Goal: Task Accomplishment & Management: Manage account settings

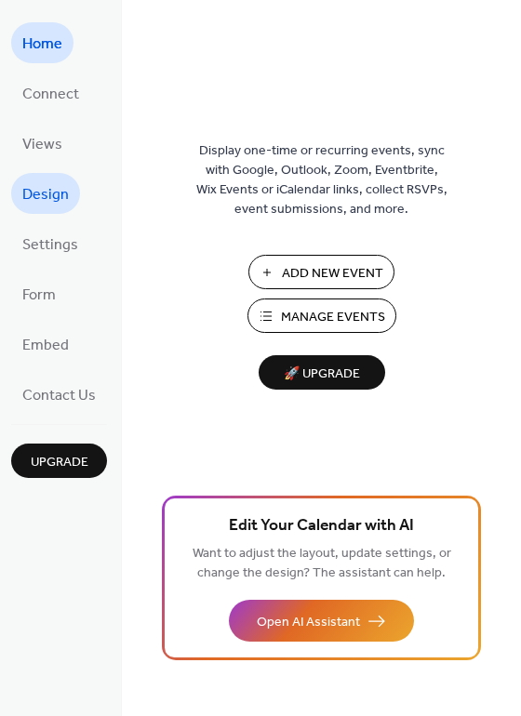
click at [56, 194] on span "Design" at bounding box center [45, 195] width 46 height 30
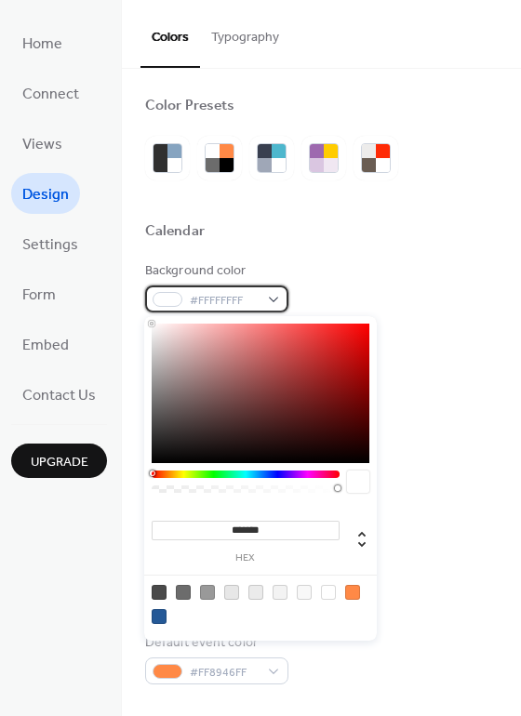
click at [266, 299] on div "#FFFFFFFF" at bounding box center [216, 299] width 143 height 27
click at [158, 618] on div at bounding box center [159, 616] width 15 height 15
type input "*******"
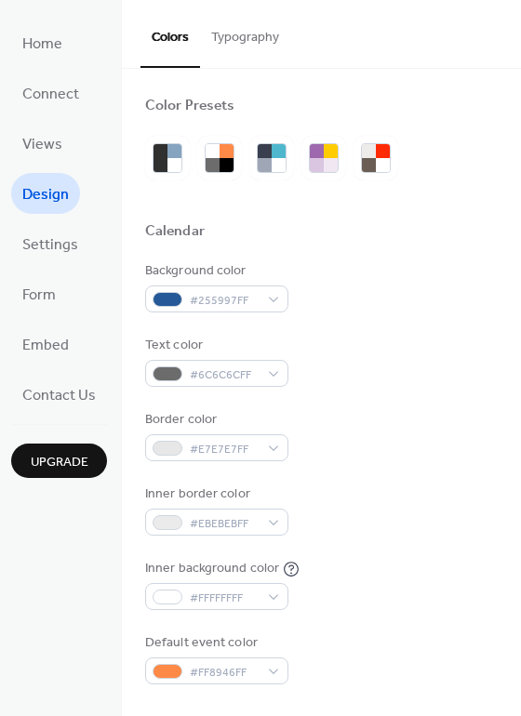
click at [340, 279] on div "Background color #255997FF" at bounding box center [321, 286] width 352 height 51
click at [254, 298] on span "#255997FF" at bounding box center [224, 301] width 69 height 20
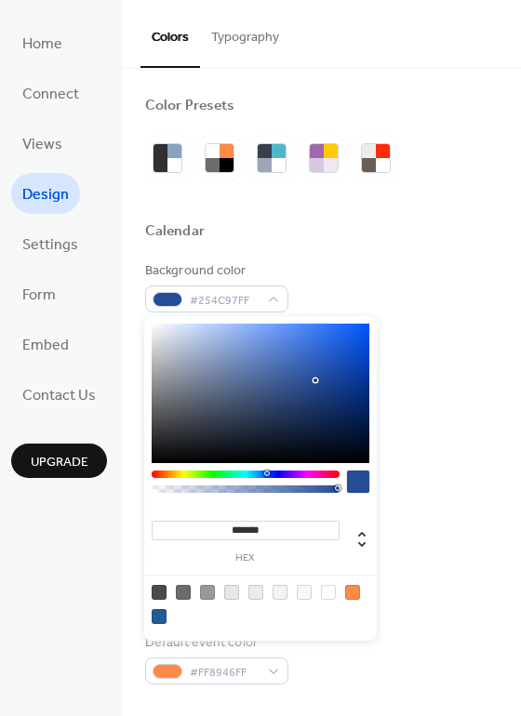
click at [266, 474] on div at bounding box center [267, 474] width 6 height 6
type input "*******"
click at [365, 403] on div at bounding box center [261, 393] width 218 height 139
click at [446, 408] on div "Background color #02276EFF Text color #6C6C6CFF Border color #E7E7E7FF Inner bo…" at bounding box center [321, 472] width 352 height 423
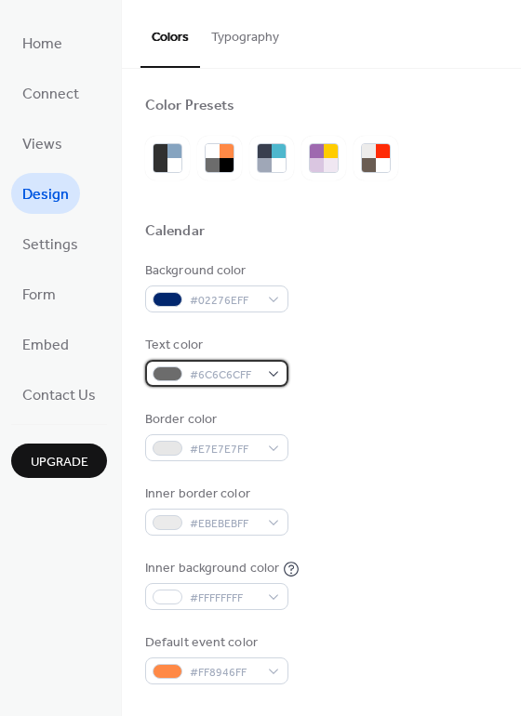
click at [267, 369] on div "#6C6C6CFF" at bounding box center [216, 373] width 143 height 27
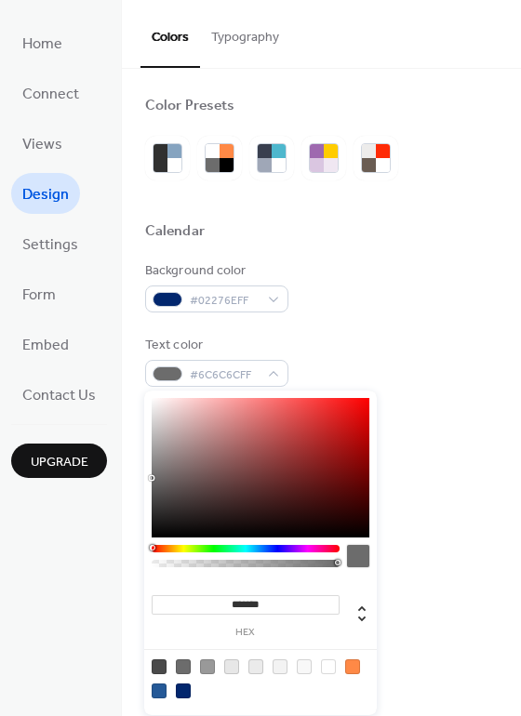
click at [331, 668] on div at bounding box center [328, 666] width 15 height 15
click at [161, 662] on div at bounding box center [159, 666] width 15 height 15
type input "*******"
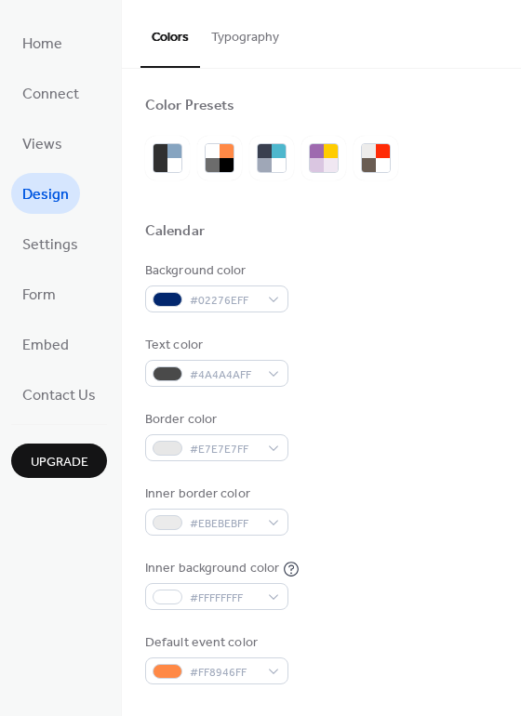
click at [410, 354] on div "Text color #4A4A4AFF" at bounding box center [321, 361] width 352 height 51
click at [268, 445] on div "#E7E7E7FF" at bounding box center [216, 447] width 143 height 27
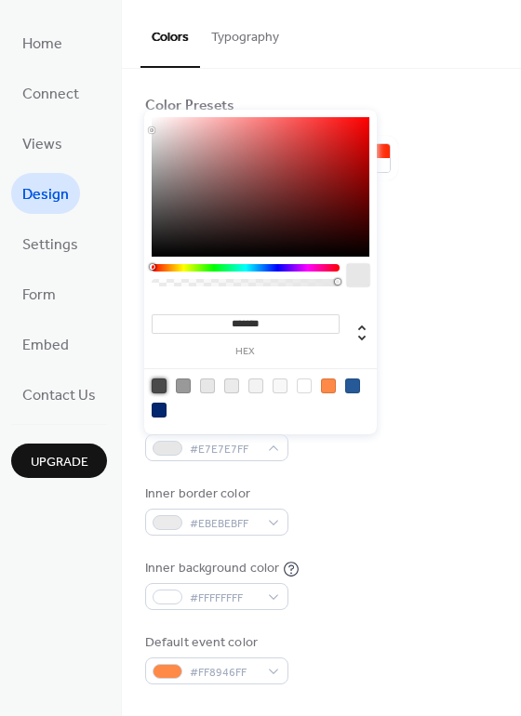
click at [163, 389] on div at bounding box center [159, 386] width 15 height 15
type input "*******"
click at [398, 505] on div "Inner border color #EBEBEBFF" at bounding box center [321, 510] width 352 height 51
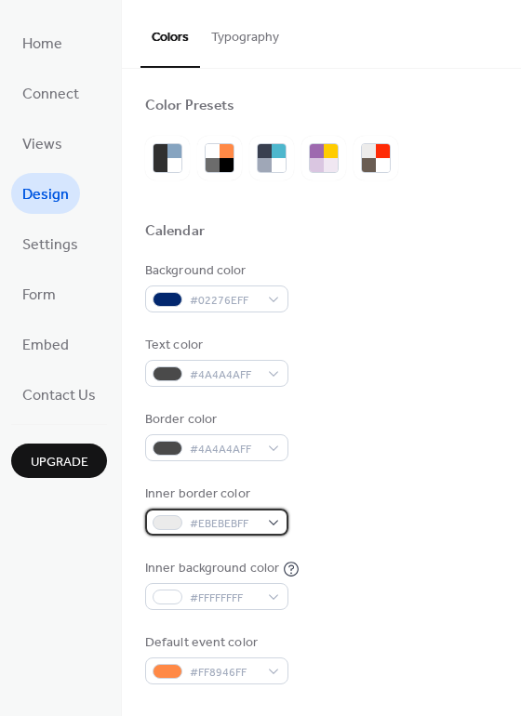
click at [269, 517] on div "#EBEBEBFF" at bounding box center [216, 522] width 143 height 27
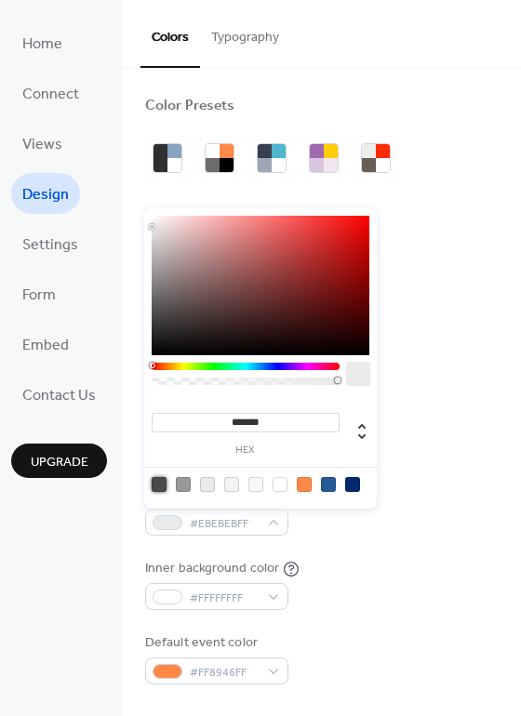
click at [163, 485] on div at bounding box center [159, 484] width 15 height 15
type input "*******"
click at [429, 571] on div "Inner background color #FFFFFFFF" at bounding box center [321, 584] width 352 height 51
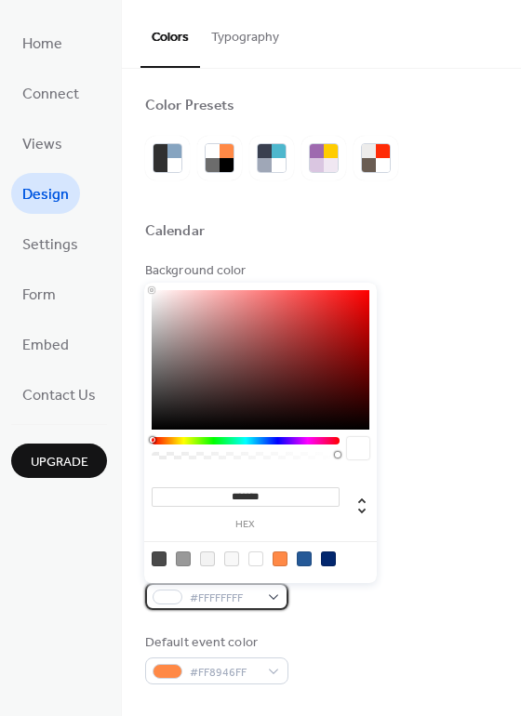
click at [269, 597] on div "#FFFFFFFF" at bounding box center [216, 596] width 143 height 27
click at [353, 634] on div "Default event color #FF8946FF" at bounding box center [321, 658] width 352 height 51
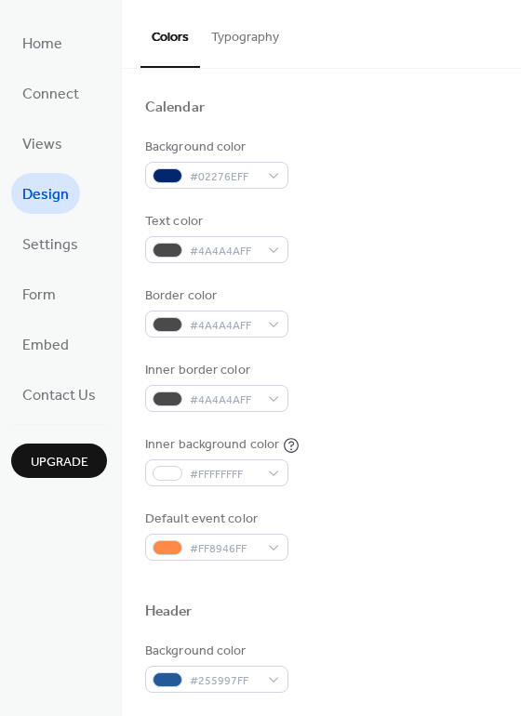
scroll to position [125, 0]
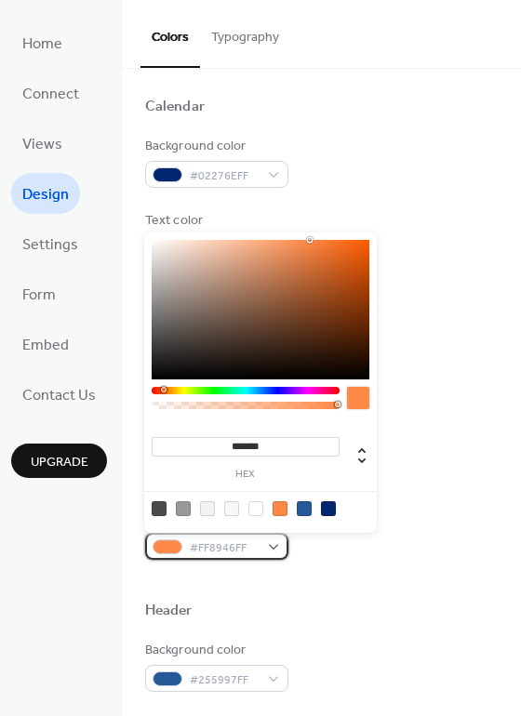
click at [268, 550] on div "#FF8946FF" at bounding box center [216, 546] width 143 height 27
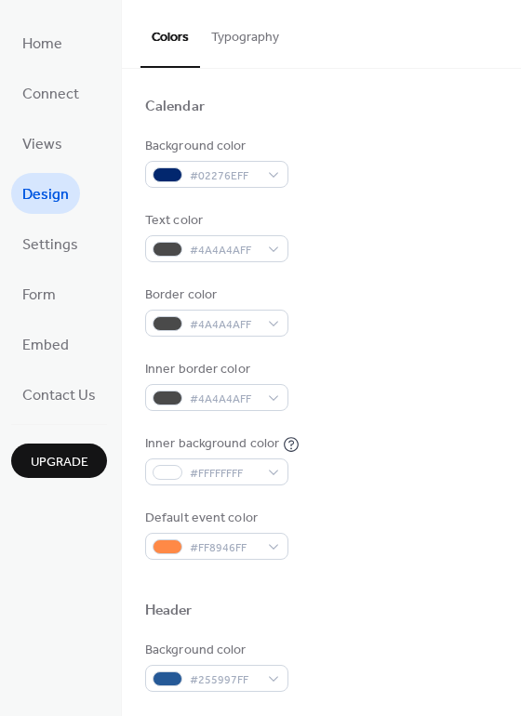
click at [452, 581] on div at bounding box center [321, 581] width 352 height 42
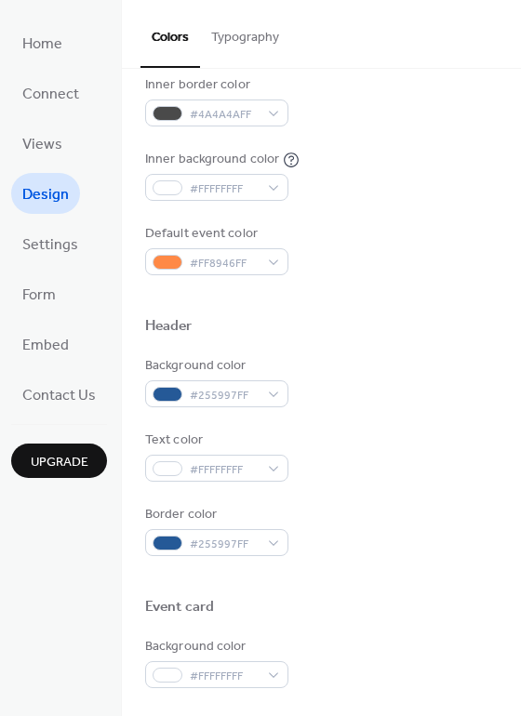
scroll to position [418, 0]
